Goal: Information Seeking & Learning: Learn about a topic

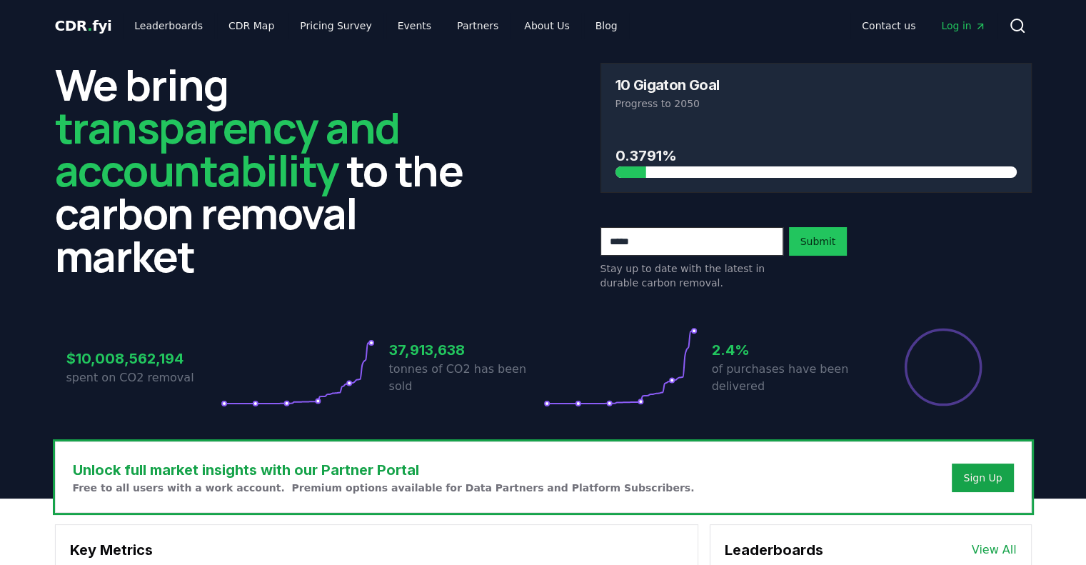
click at [726, 243] on input "email" at bounding box center [691, 241] width 183 height 29
type input "**********"
click at [814, 238] on button "Submit" at bounding box center [818, 241] width 59 height 29
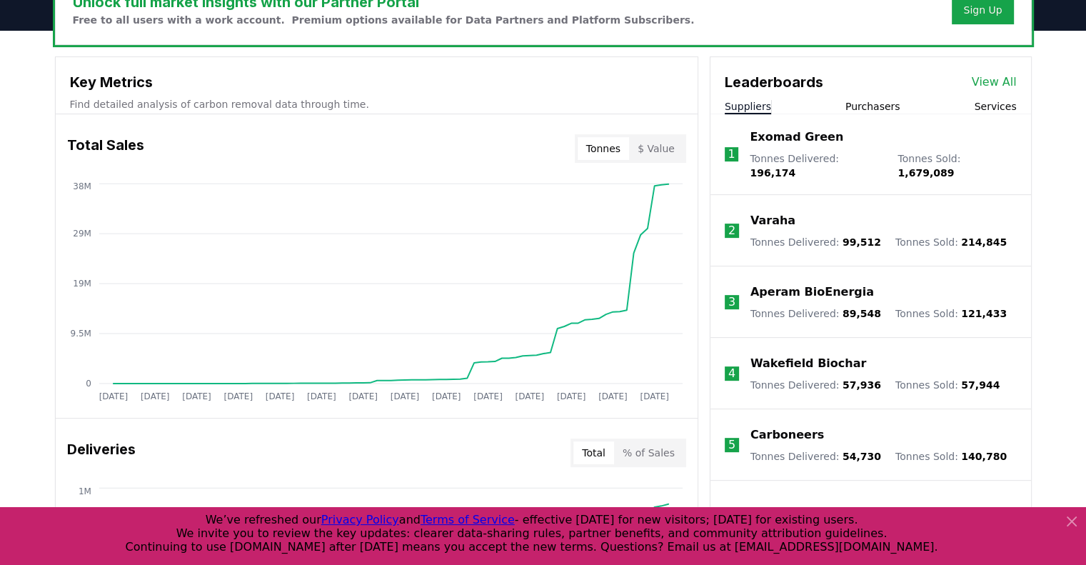
scroll to position [500, 0]
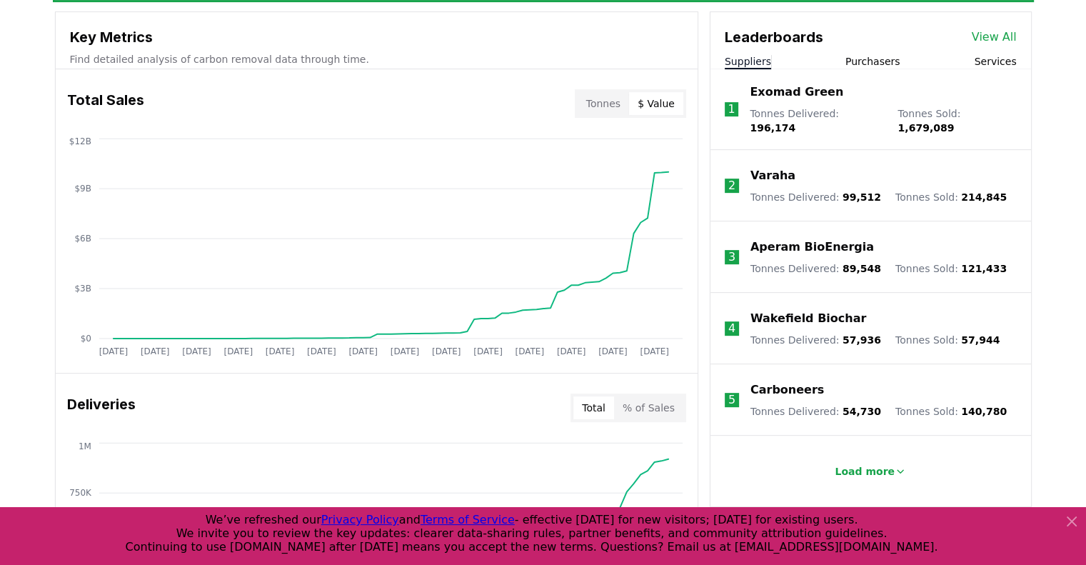
click at [660, 105] on button "$ Value" at bounding box center [656, 103] width 54 height 23
click at [610, 105] on button "Tonnes" at bounding box center [602, 103] width 51 height 23
click at [774, 167] on p "Varaha" at bounding box center [772, 175] width 45 height 17
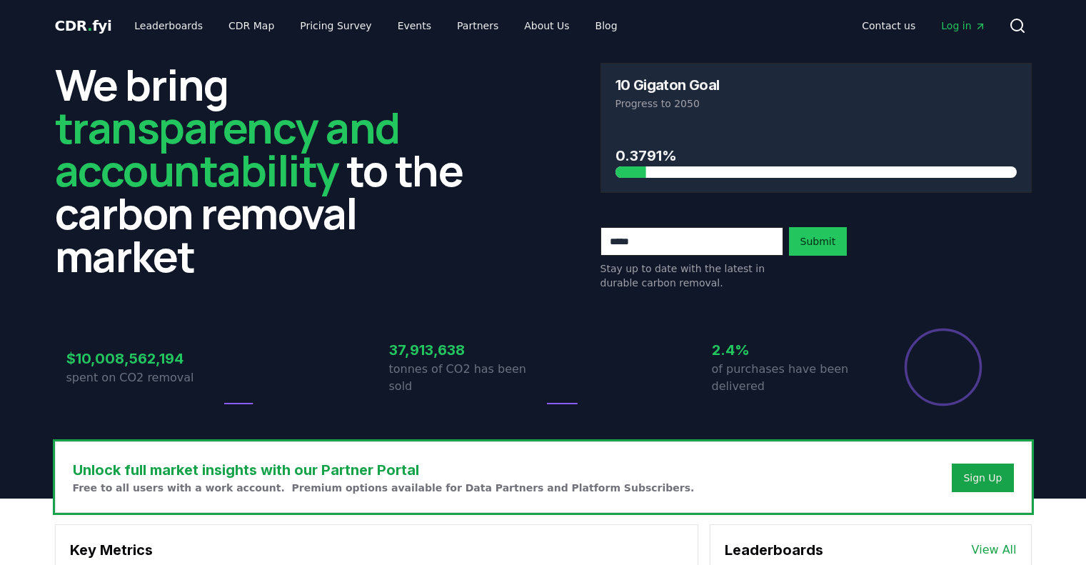
scroll to position [500, 0]
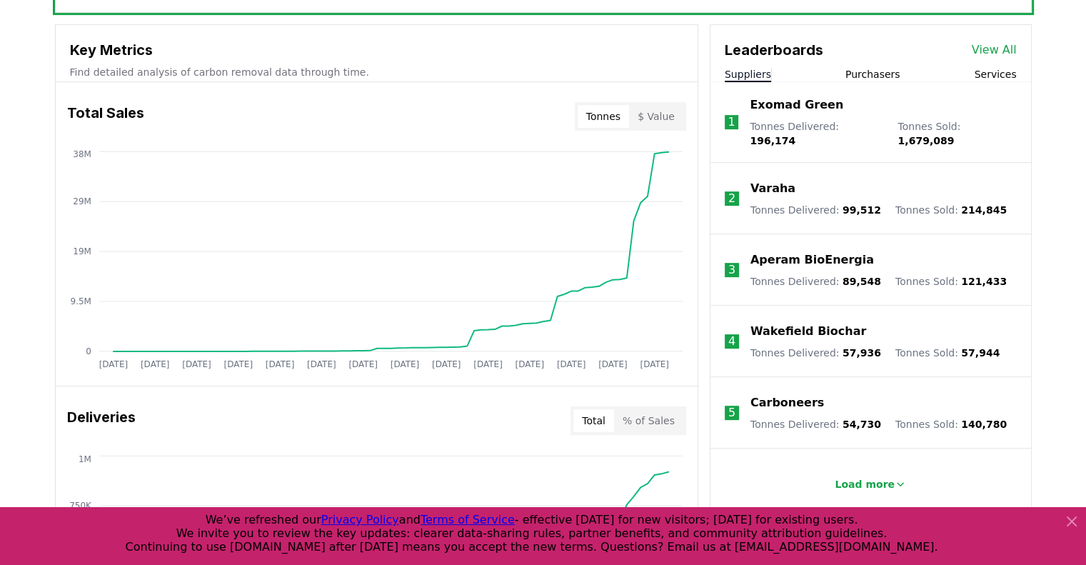
click at [797, 102] on p "Exomad Green" at bounding box center [796, 104] width 94 height 17
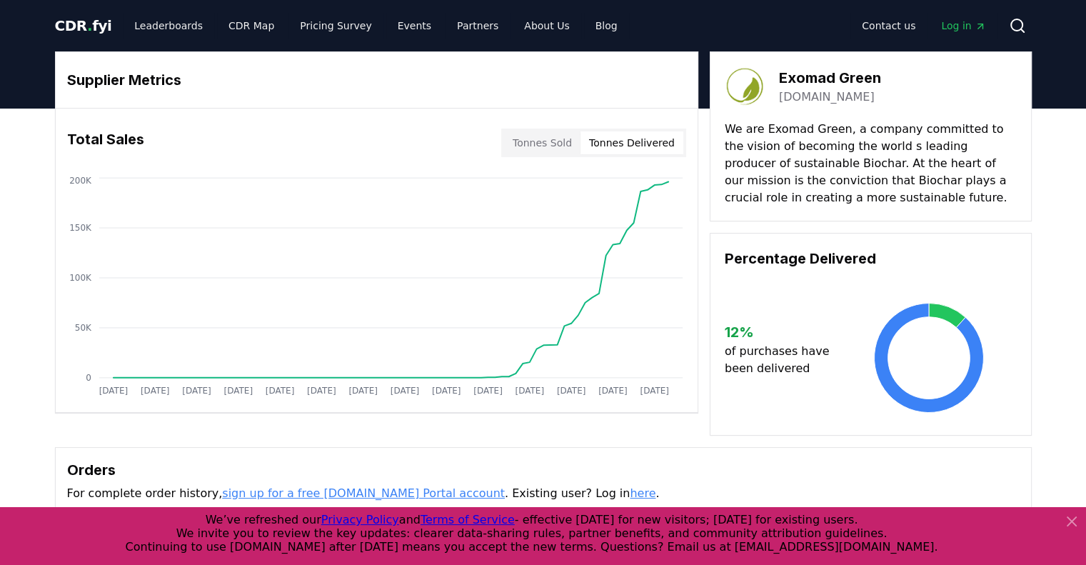
click at [634, 145] on button "Tonnes Delivered" at bounding box center [631, 142] width 103 height 23
click at [550, 145] on button "Tonnes Sold" at bounding box center [542, 142] width 76 height 23
click at [542, 143] on button "Tonnes Sold" at bounding box center [542, 142] width 76 height 23
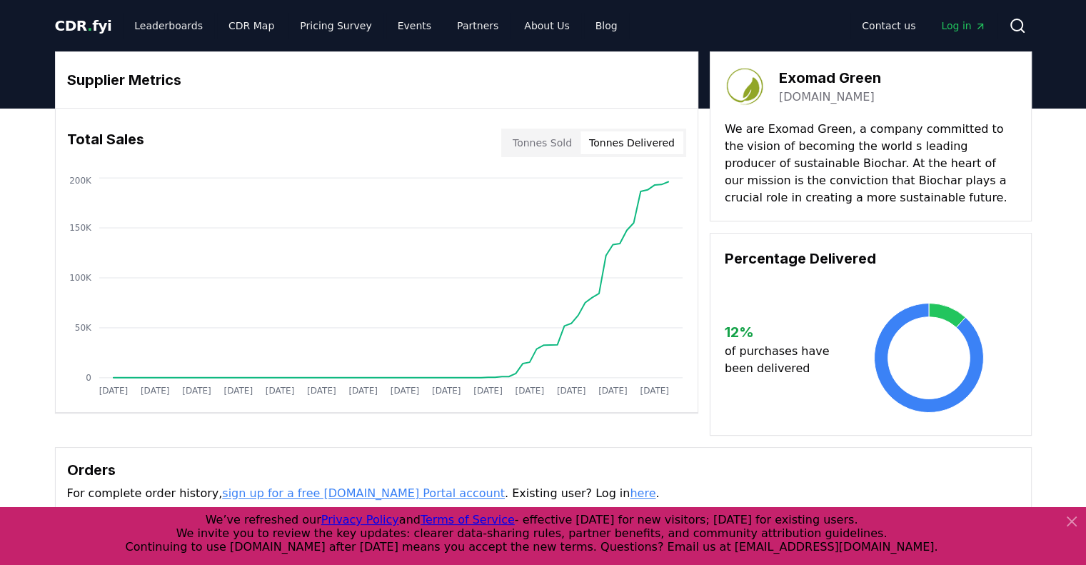
click at [645, 136] on button "Tonnes Delivered" at bounding box center [631, 142] width 103 height 23
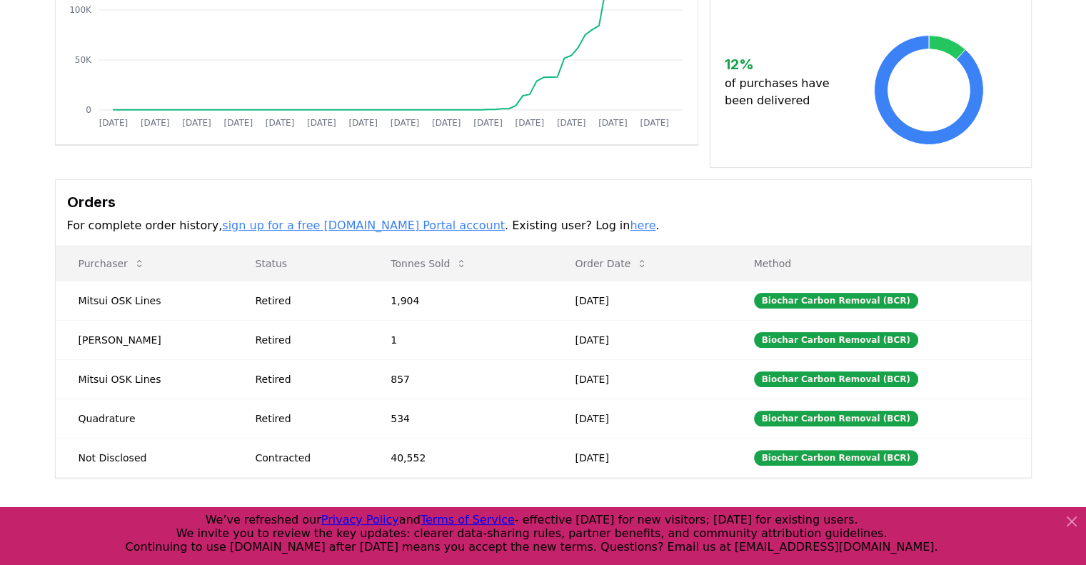
scroll to position [276, 0]
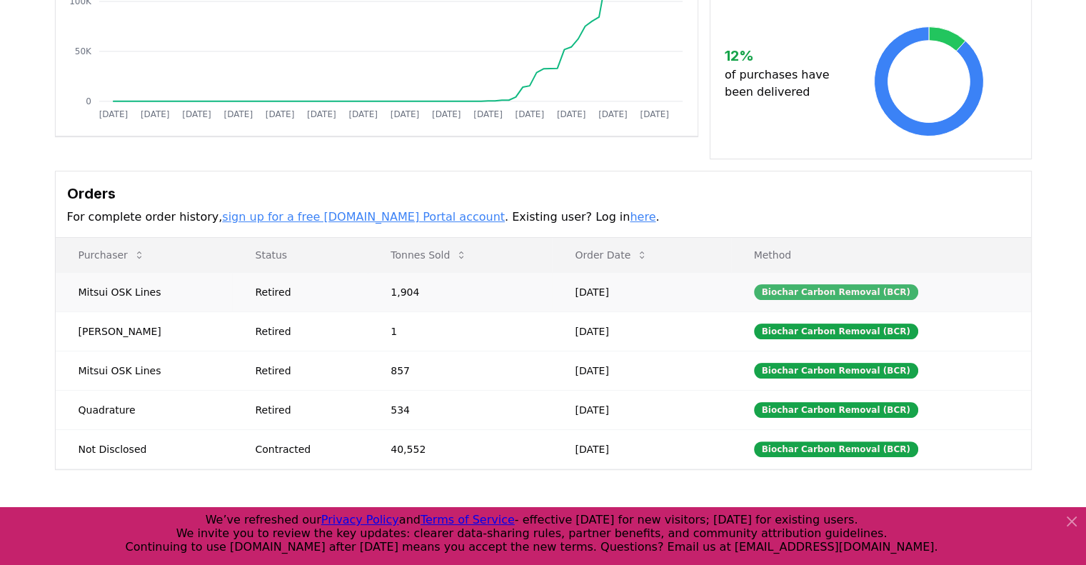
click at [841, 298] on div "Biochar Carbon Removal (BCR)" at bounding box center [836, 292] width 164 height 16
click at [460, 253] on icon at bounding box center [460, 254] width 11 height 11
click at [645, 253] on icon at bounding box center [641, 254] width 11 height 11
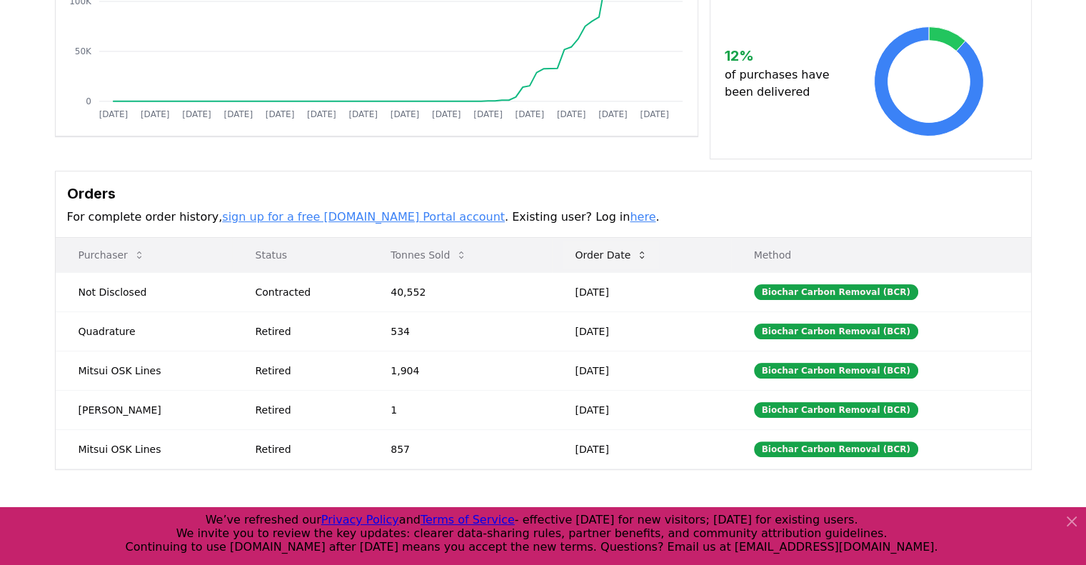
click at [645, 253] on icon at bounding box center [641, 254] width 11 height 11
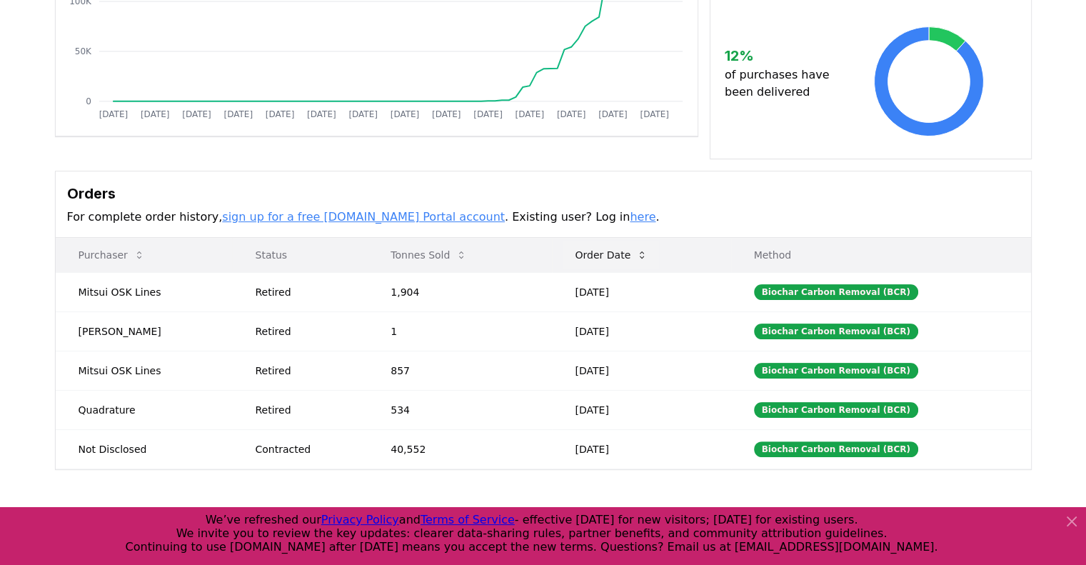
click at [645, 253] on icon at bounding box center [641, 254] width 11 height 11
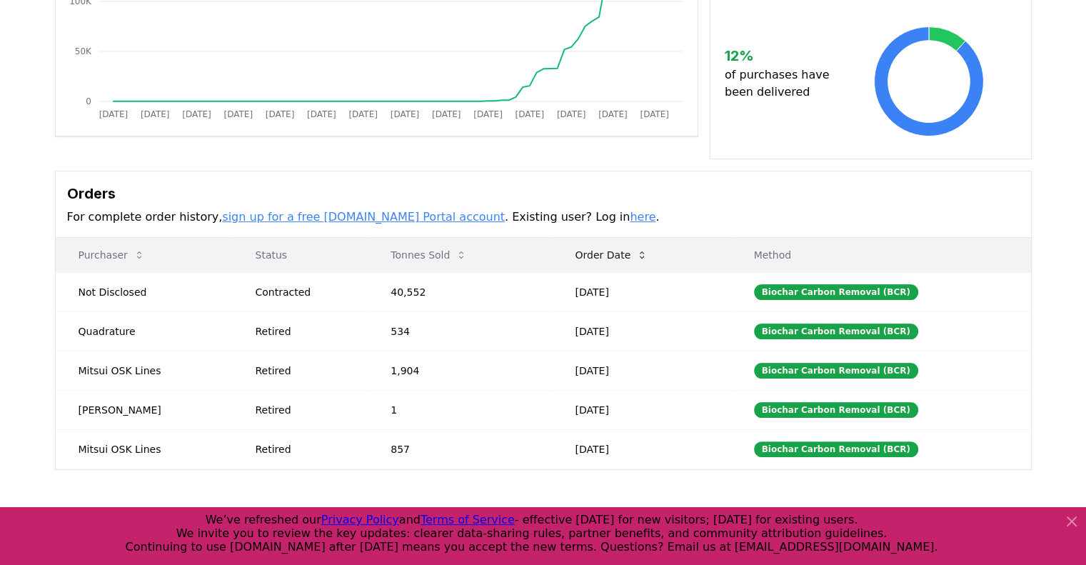
click at [645, 253] on icon at bounding box center [641, 254] width 11 height 11
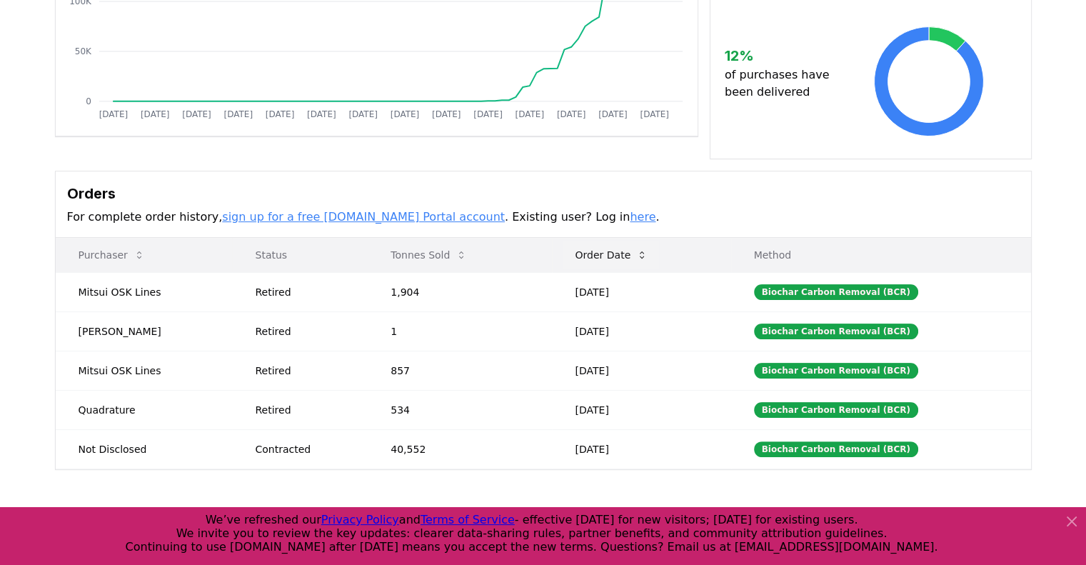
click at [645, 253] on icon at bounding box center [641, 254] width 11 height 11
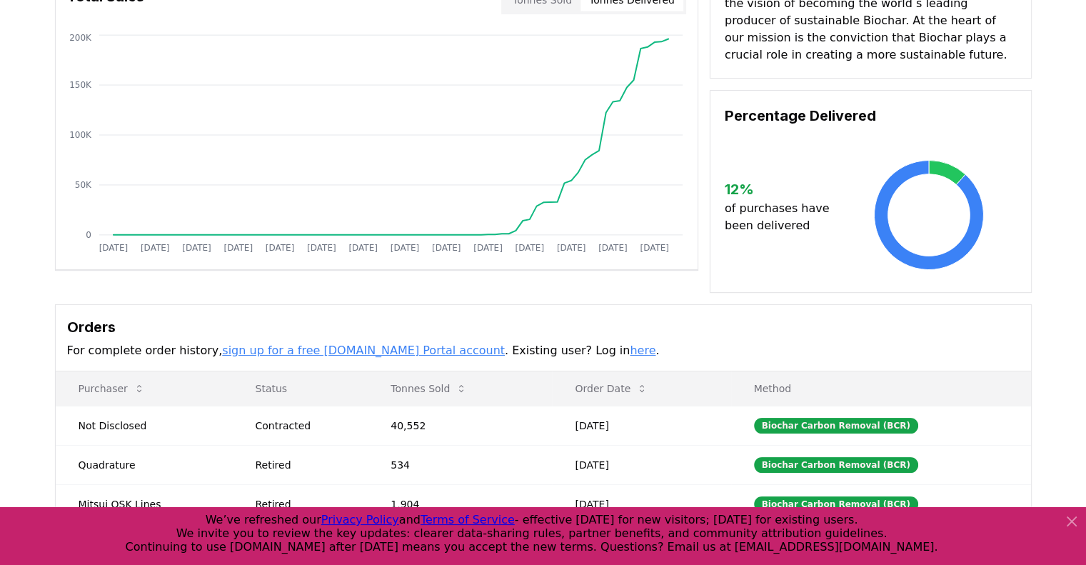
scroll to position [0, 0]
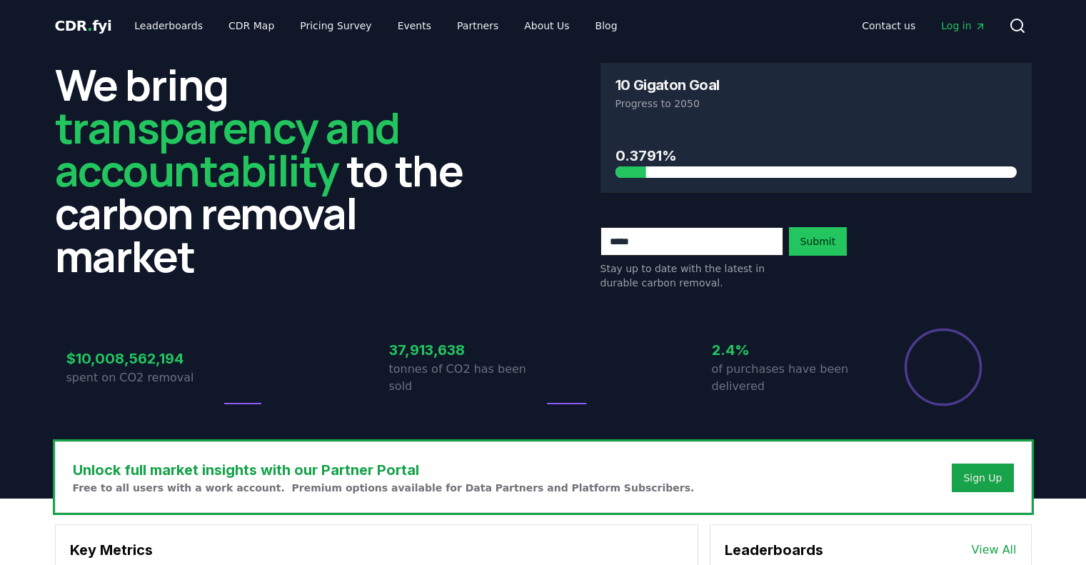
scroll to position [500, 0]
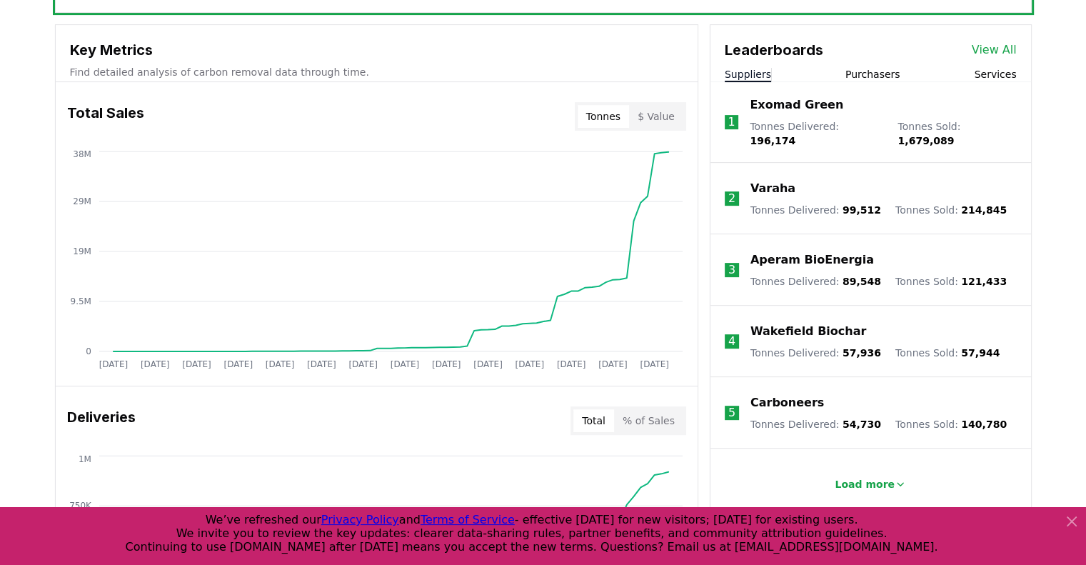
click at [784, 251] on p "Aperam BioEnergia" at bounding box center [811, 259] width 123 height 17
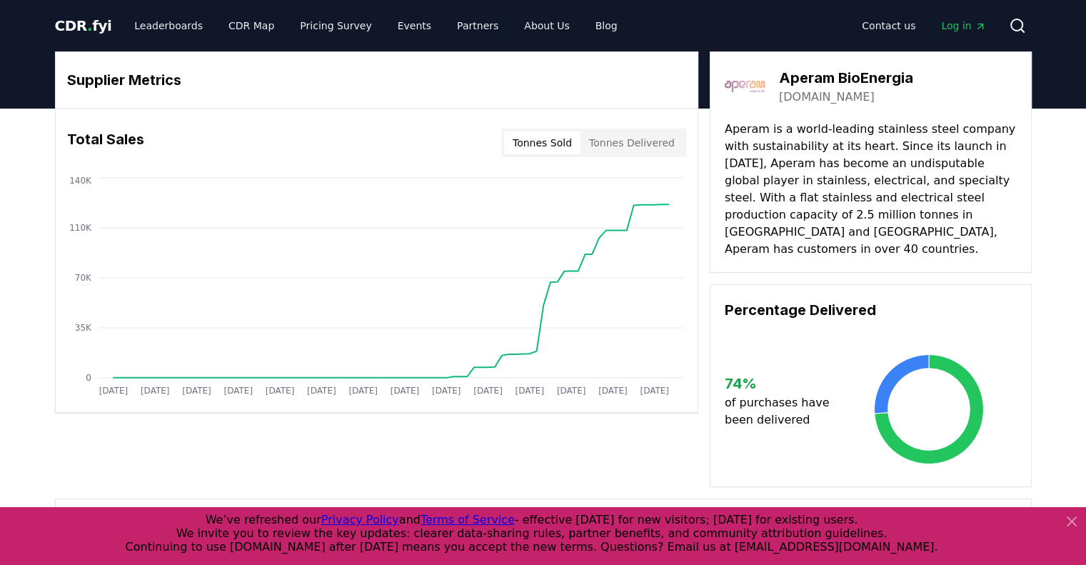
click at [824, 99] on link "aperambioenergia.com" at bounding box center [827, 97] width 96 height 17
click at [646, 139] on button "Tonnes Delivered" at bounding box center [631, 142] width 103 height 23
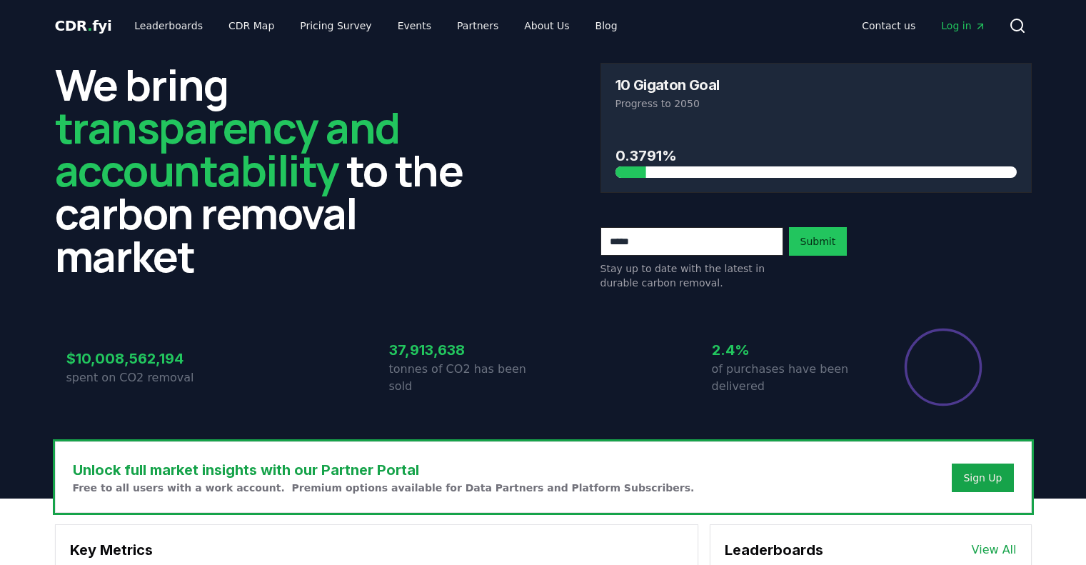
scroll to position [500, 0]
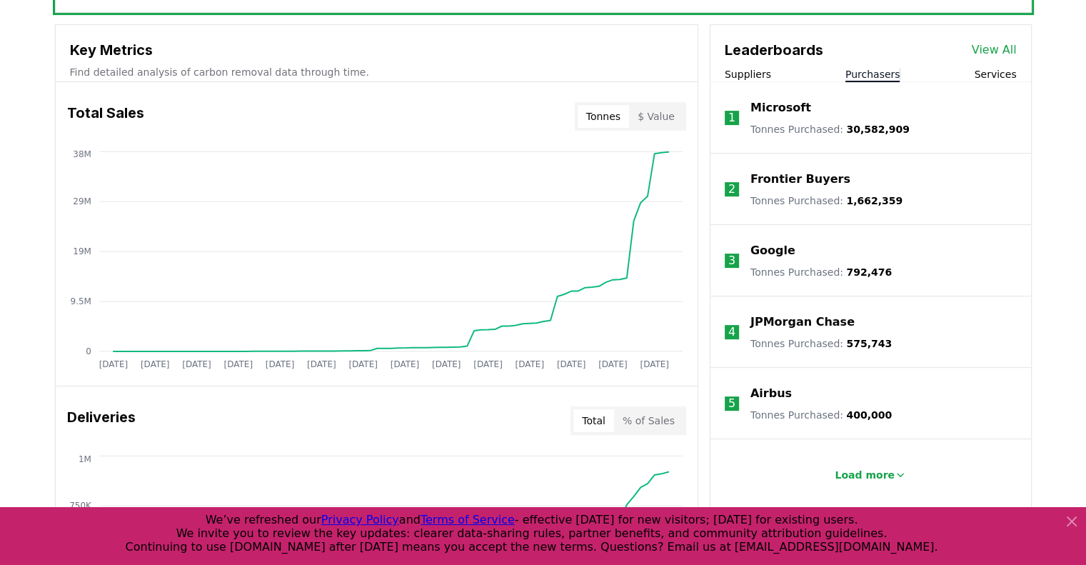
click at [869, 72] on button "Purchasers" at bounding box center [872, 74] width 55 height 14
click at [865, 477] on p "Load more" at bounding box center [864, 475] width 60 height 14
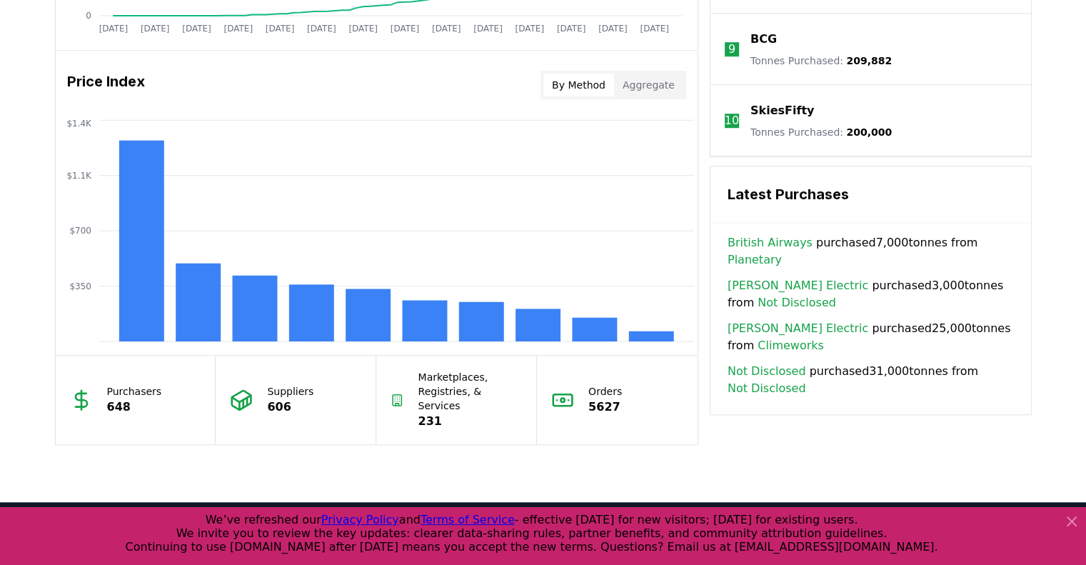
scroll to position [1123, 0]
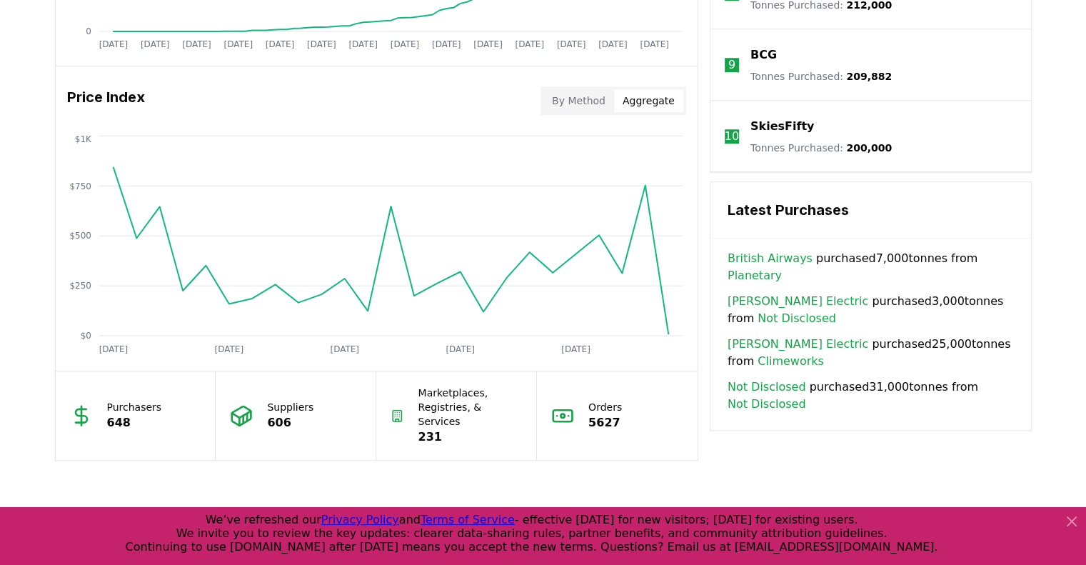
click at [652, 98] on button "Aggregate" at bounding box center [648, 100] width 69 height 23
click at [580, 96] on button "By Method" at bounding box center [578, 100] width 71 height 23
click at [650, 102] on button "Aggregate" at bounding box center [648, 100] width 69 height 23
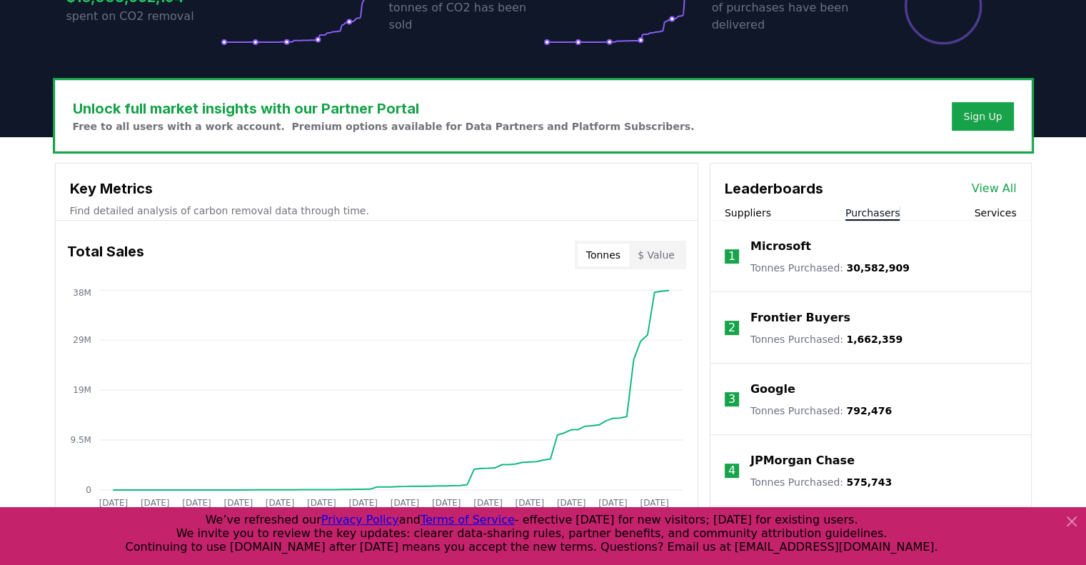
scroll to position [1288, 0]
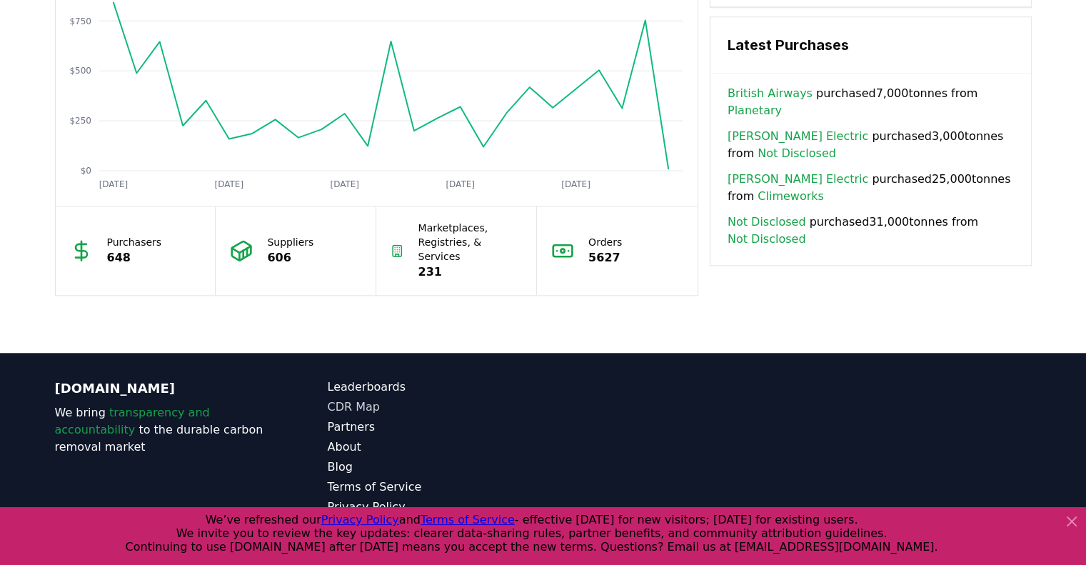
click at [365, 398] on link "CDR Map" at bounding box center [436, 406] width 216 height 17
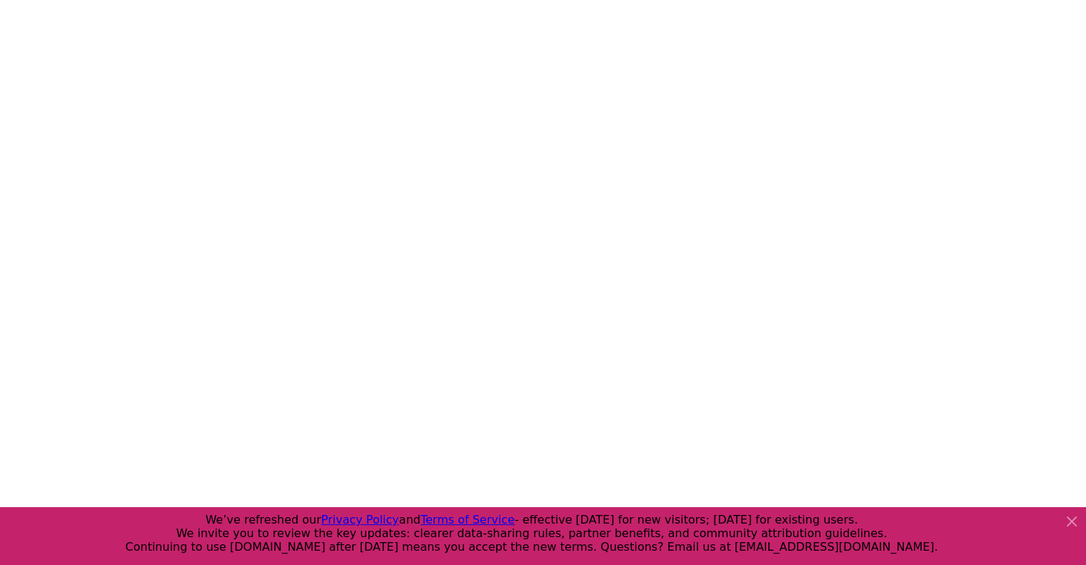
scroll to position [236, 0]
